Goal: Find specific fact: Find specific fact

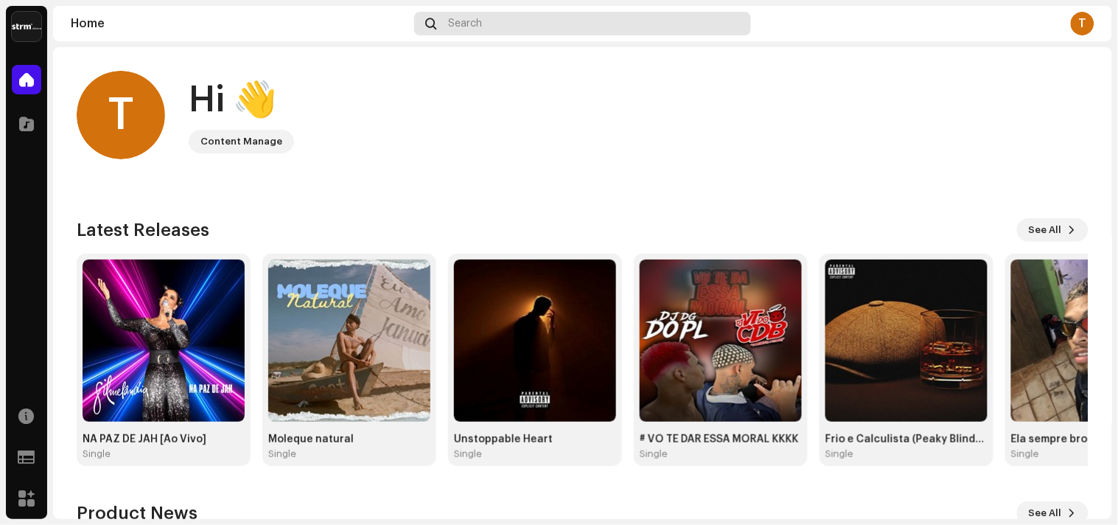
click at [495, 22] on div "Search" at bounding box center [583, 24] width 338 height 24
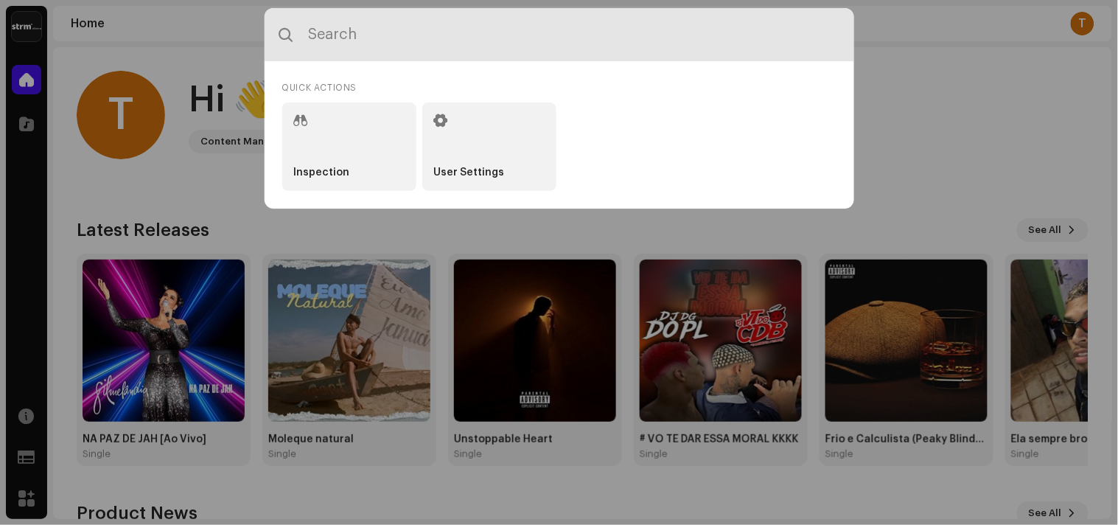
paste input "7316481338291"
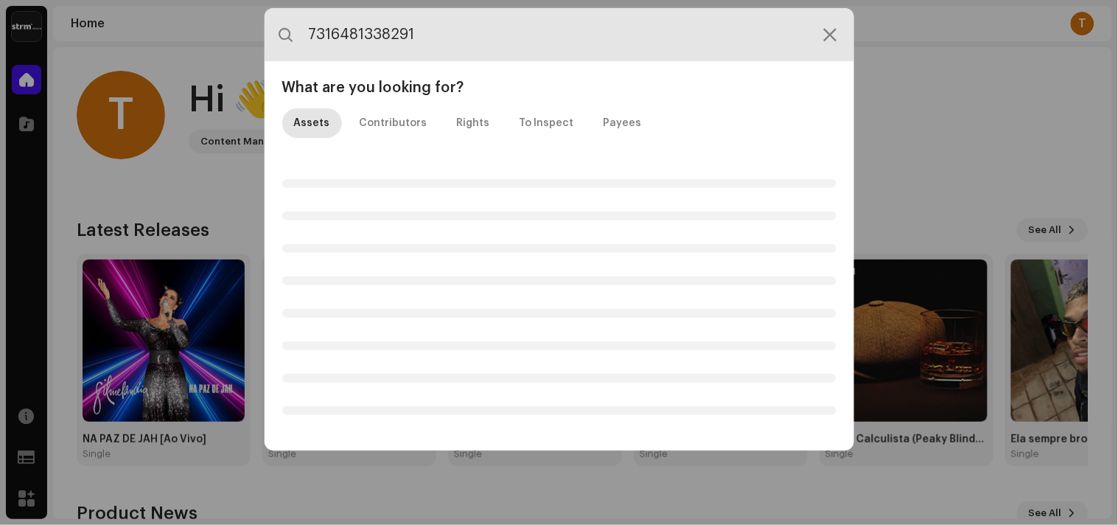
type input "7316481338291"
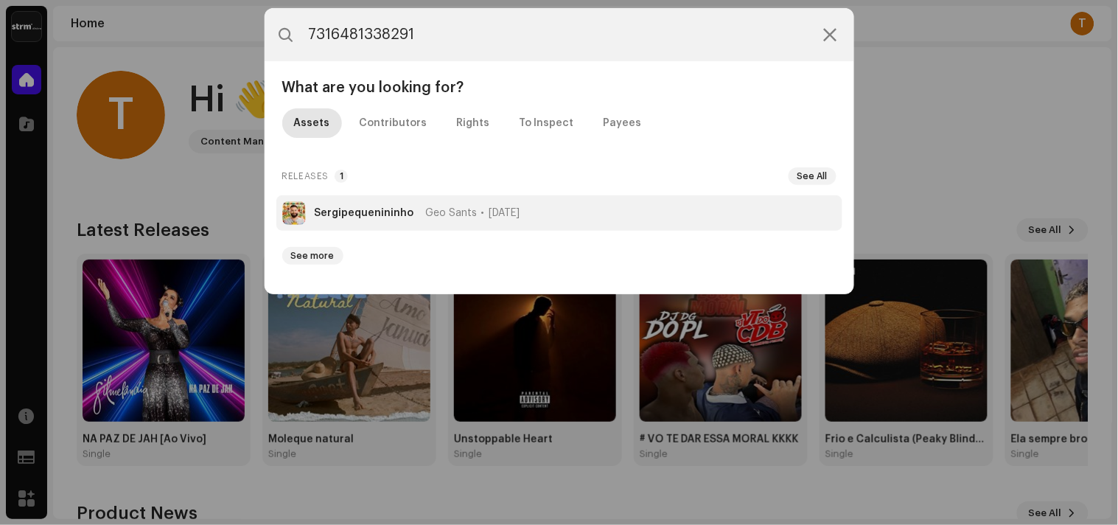
click at [459, 212] on span "Geo Sants" at bounding box center [452, 213] width 52 height 12
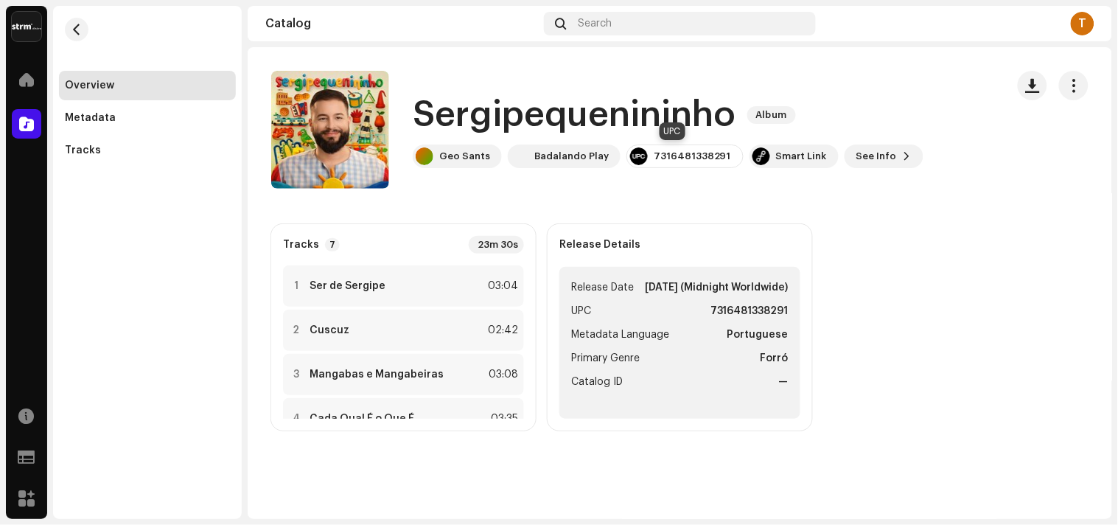
click at [666, 153] on div "7316481338291" at bounding box center [692, 156] width 77 height 12
copy div "7316481338291"
